Goal: Task Accomplishment & Management: Use online tool/utility

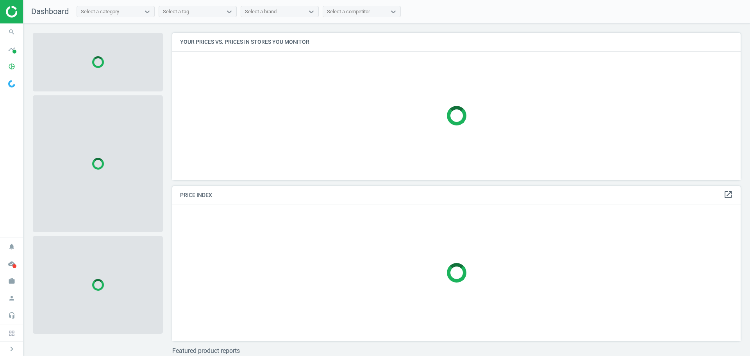
scroll to position [159, 575]
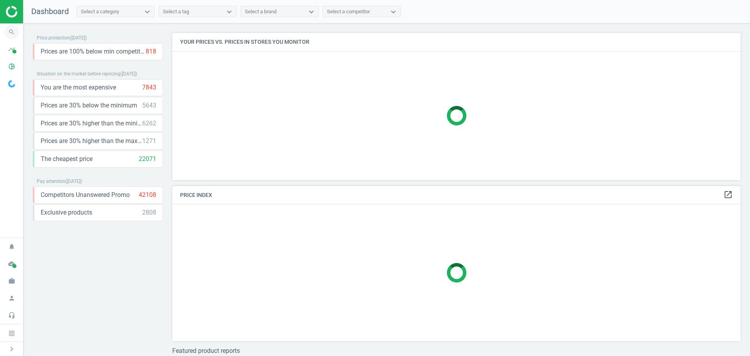
click at [13, 34] on icon "search" at bounding box center [11, 32] width 15 height 15
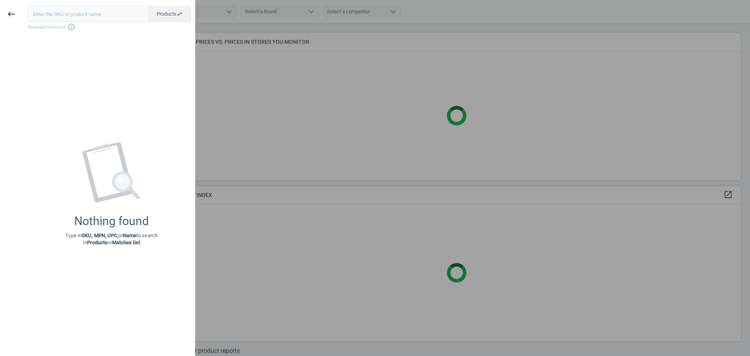
click at [49, 16] on input "text" at bounding box center [88, 14] width 121 height 16
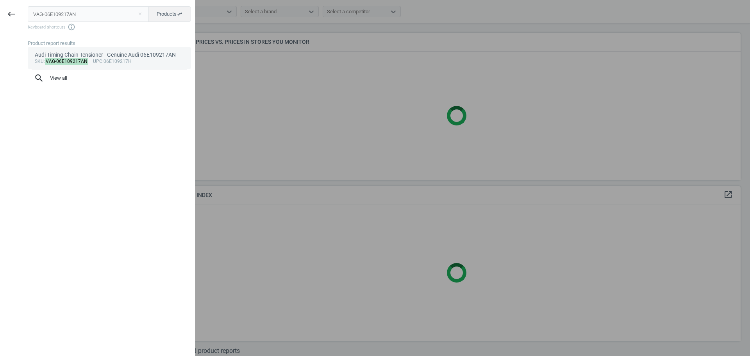
type input "VAG-06E109217AN"
click at [75, 58] on mark "VAG-06E109217AN" at bounding box center [67, 61] width 44 height 7
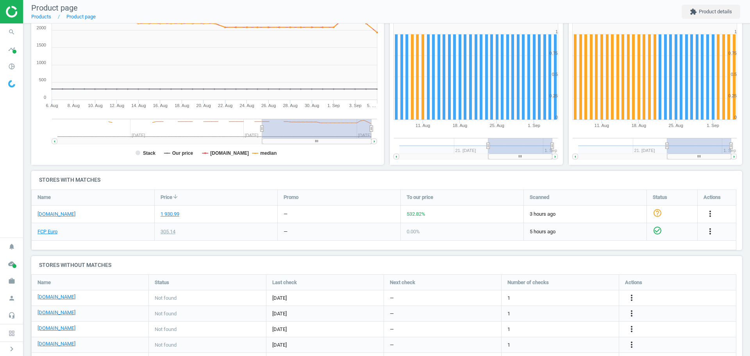
scroll to position [117, 0]
click at [59, 214] on link "ecstuning.com" at bounding box center [57, 213] width 38 height 7
click at [711, 214] on icon "more_vert" at bounding box center [710, 213] width 9 height 9
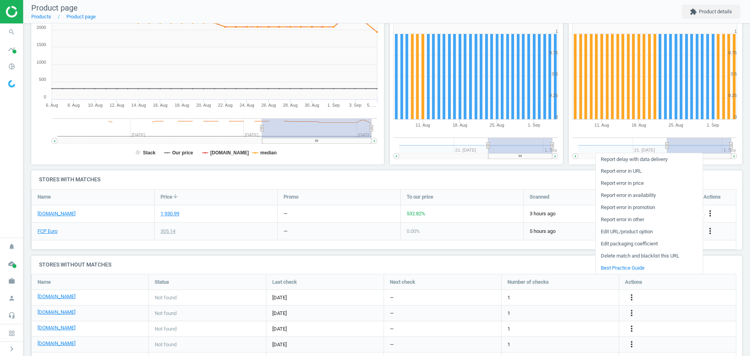
click at [653, 232] on link "Edit URL/product option" at bounding box center [649, 232] width 107 height 12
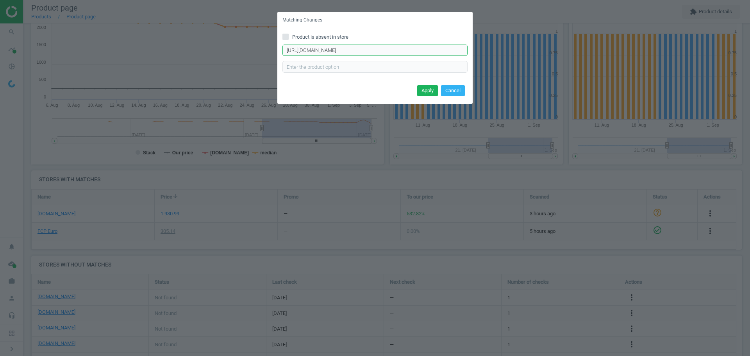
click at [328, 52] on input "https://www.ecstuning.com/b-genuine-volkswagen-audi-parts/timing-chain-kit-stan…" at bounding box center [375, 51] width 185 height 12
paste input "ensioner/06e109217an"
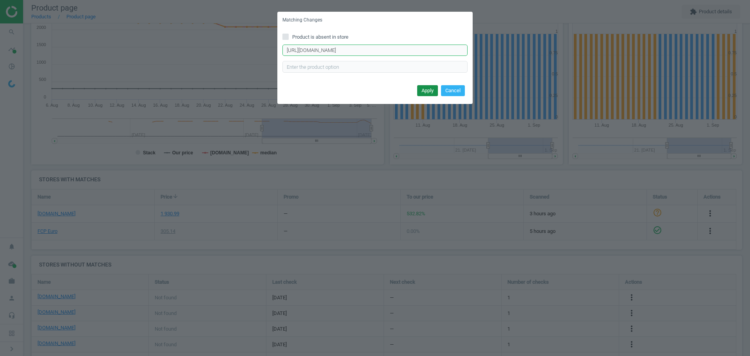
type input "https://www.ecstuning.com/b-genuine-volkswagen-audi-parts/tensioner/06e109217an/"
click at [428, 88] on button "Apply" at bounding box center [427, 90] width 21 height 11
